Goal: Task Accomplishment & Management: Manage account settings

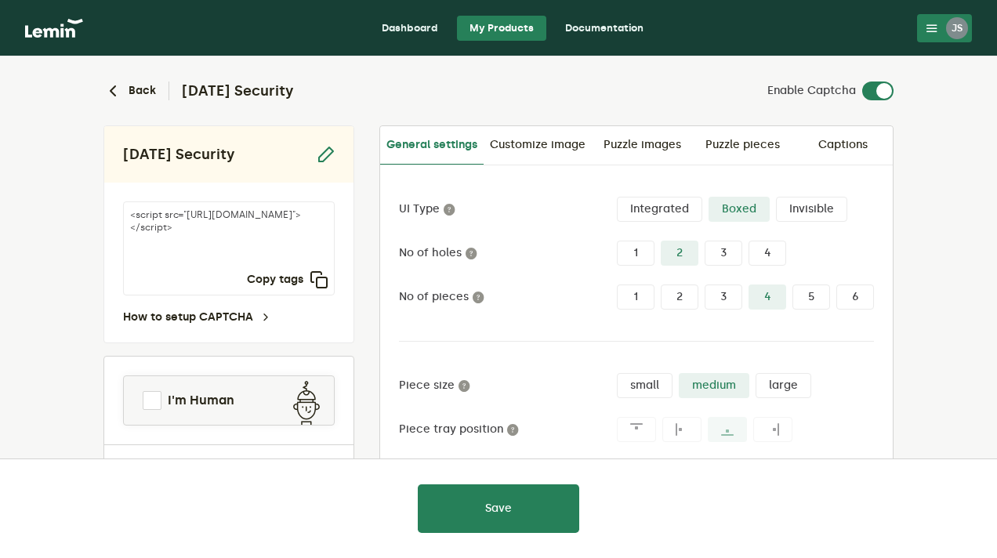
click at [413, 32] on link "Dashboard" at bounding box center [410, 28] width 82 height 25
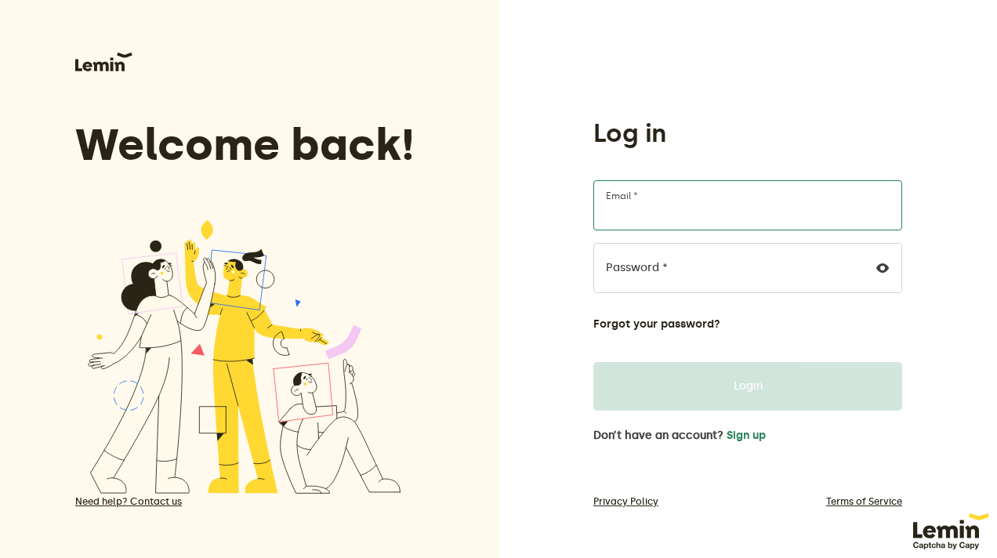
type input "[EMAIL_ADDRESS][DOMAIN_NAME]"
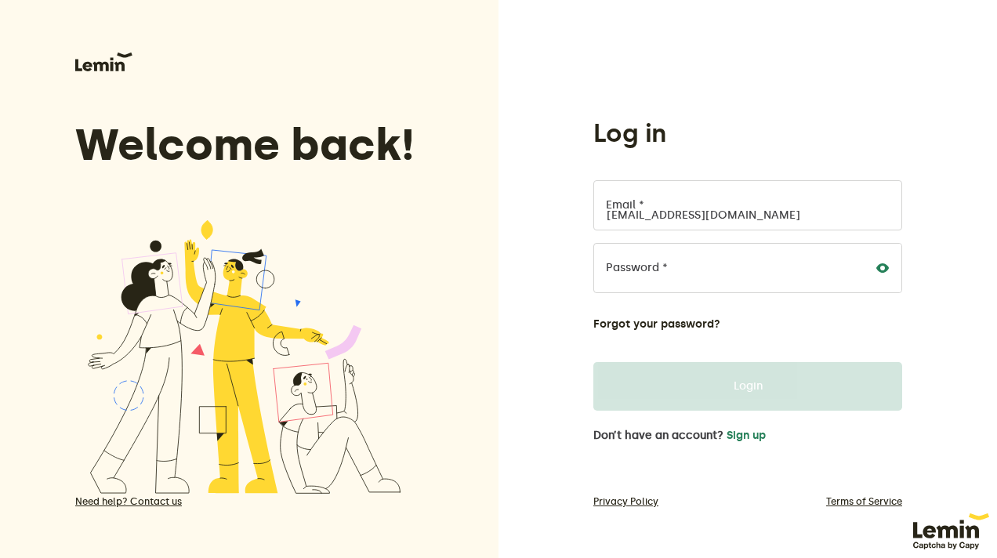
click at [883, 270] on icon at bounding box center [882, 268] width 13 height 13
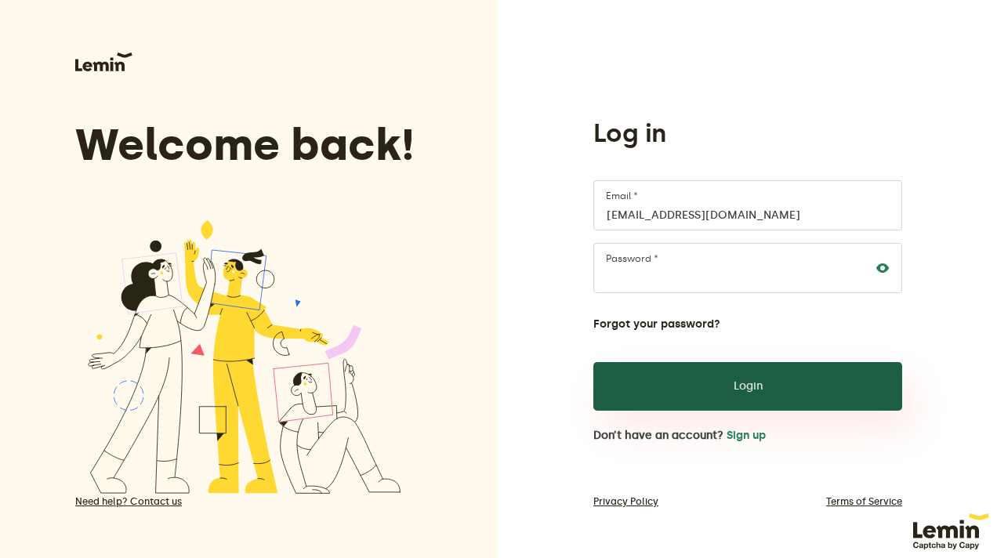
click at [814, 379] on button "Login" at bounding box center [747, 386] width 309 height 49
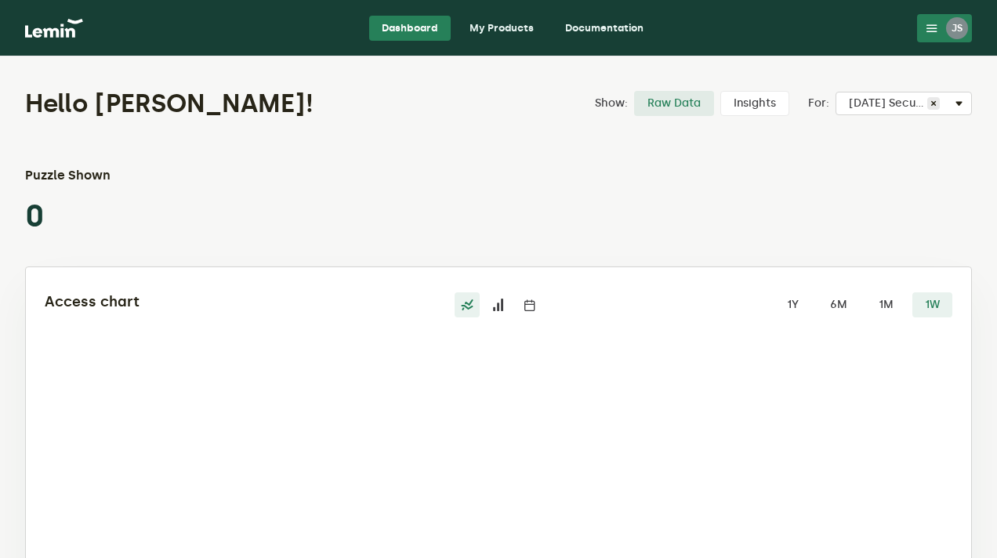
click at [492, 27] on link "My Products" at bounding box center [501, 28] width 89 height 25
